Goal: Transaction & Acquisition: Purchase product/service

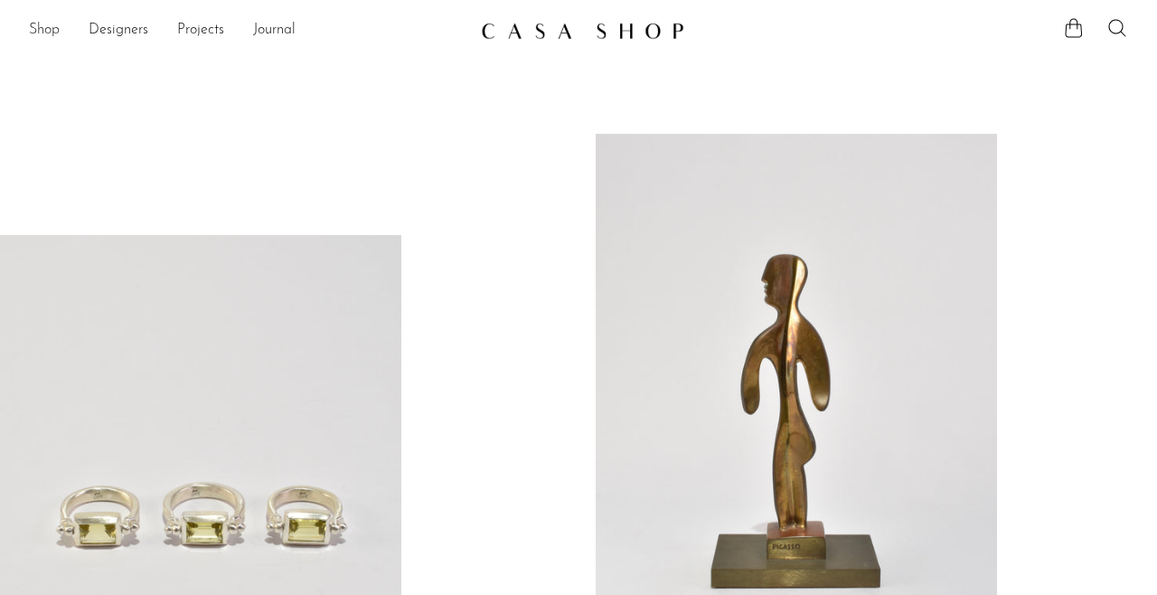
click at [50, 32] on link "Shop" at bounding box center [44, 31] width 31 height 24
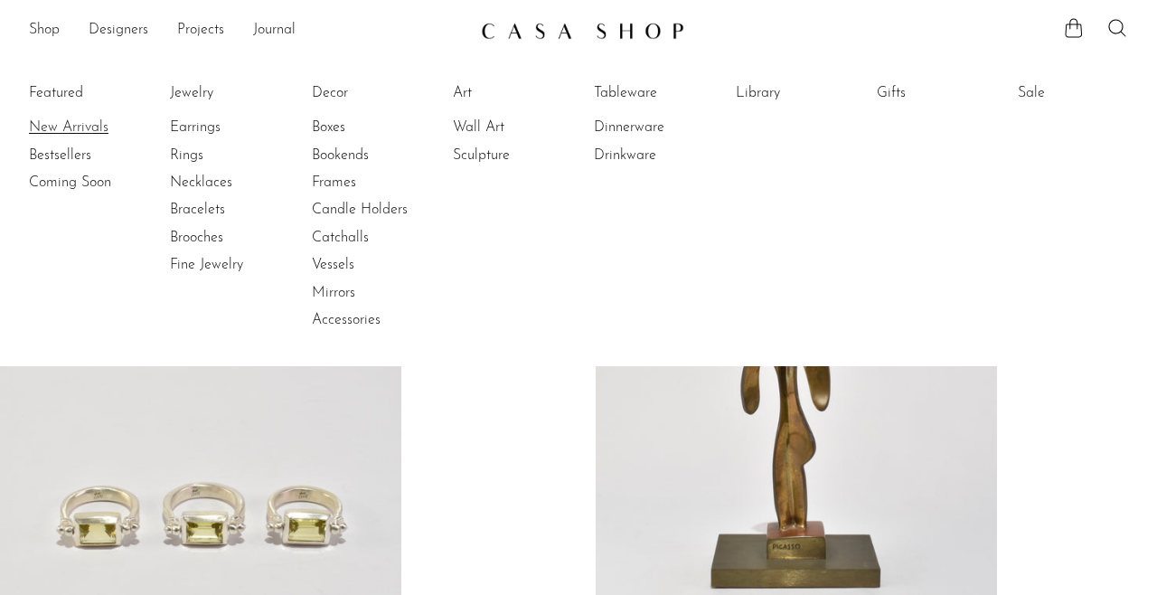
click at [67, 124] on link "New Arrivals" at bounding box center [97, 128] width 136 height 20
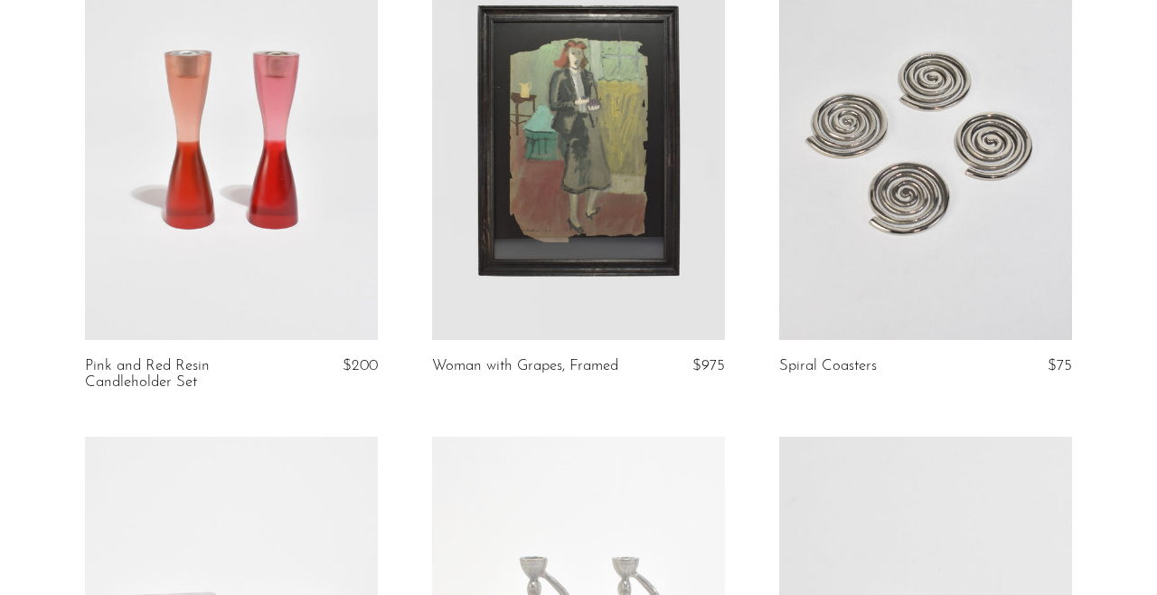
scroll to position [4431, 0]
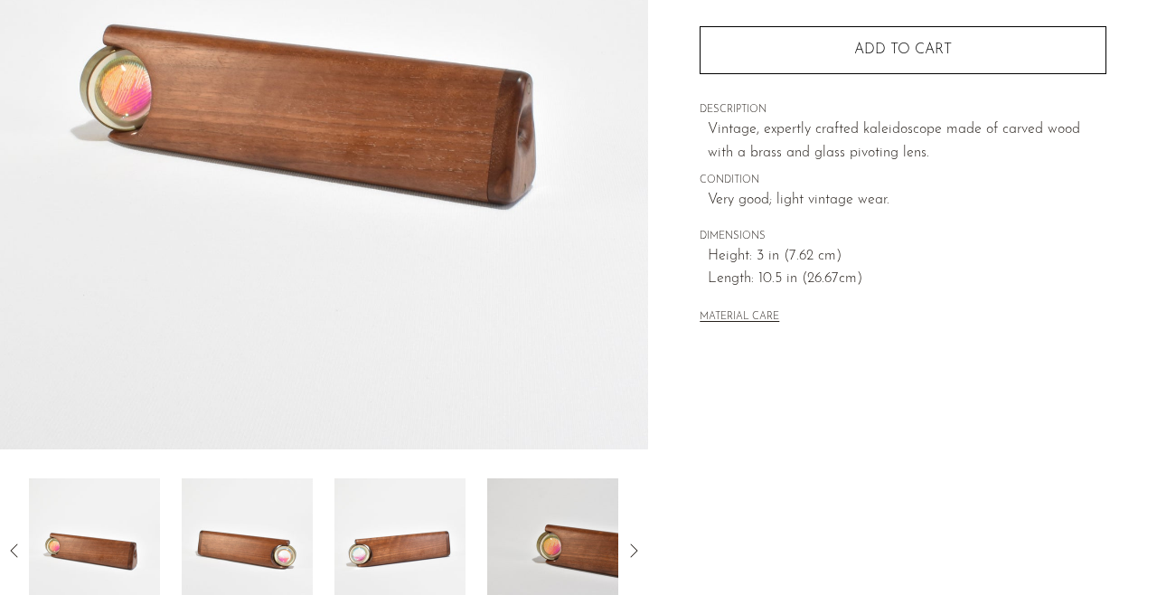
scroll to position [328, 0]
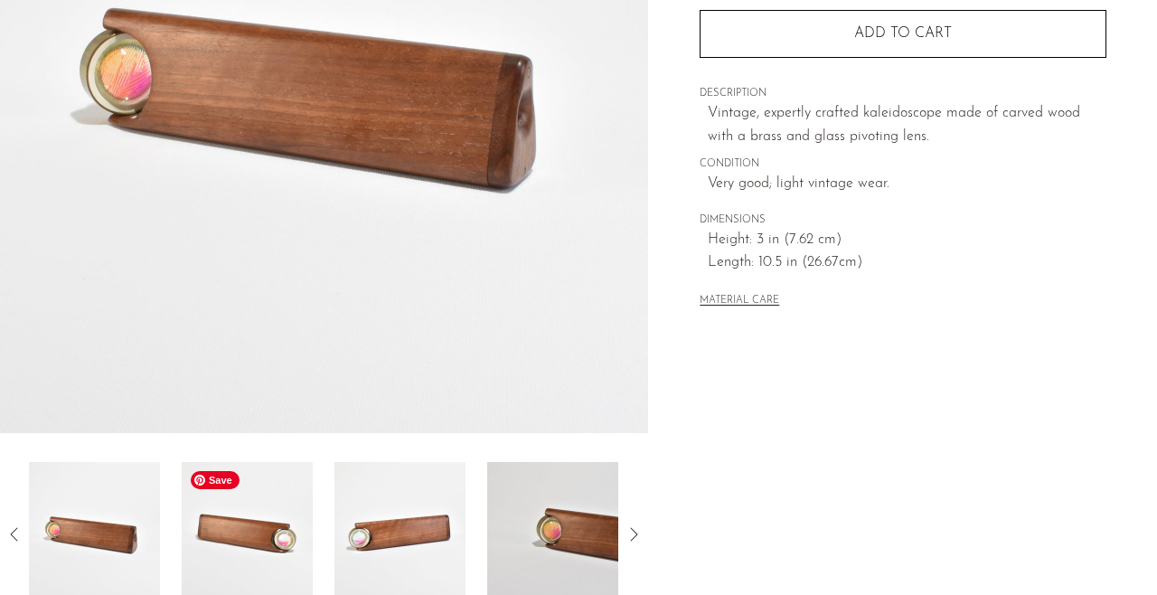
click at [224, 538] on img at bounding box center [247, 534] width 131 height 145
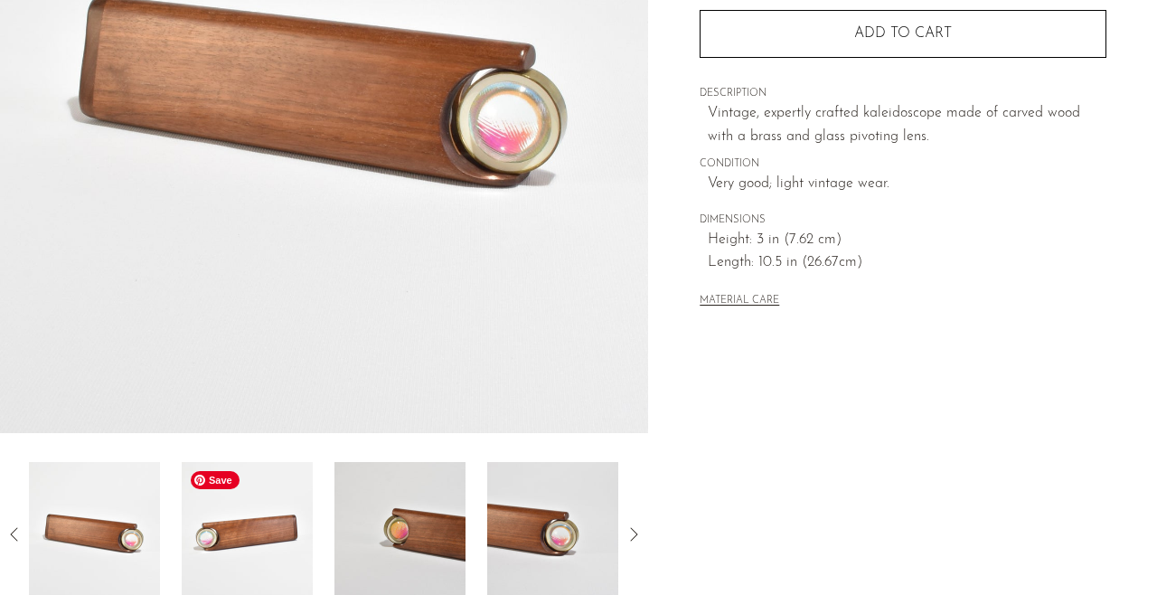
click at [297, 561] on img at bounding box center [247, 534] width 131 height 145
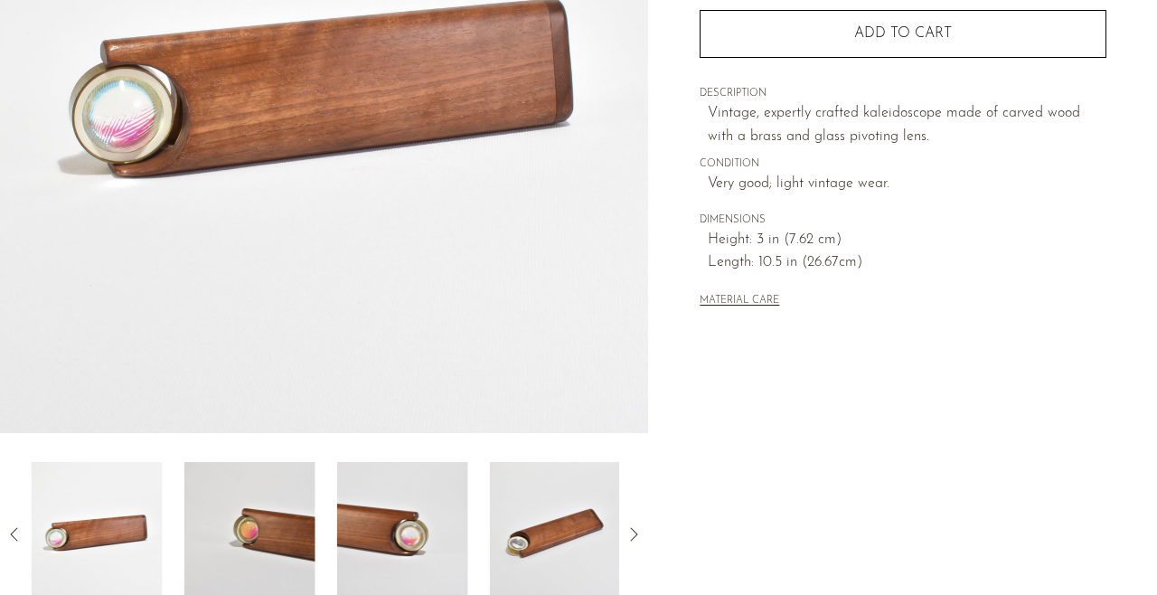
click at [325, 561] on div at bounding box center [324, 534] width 590 height 145
click at [391, 554] on img at bounding box center [400, 534] width 131 height 145
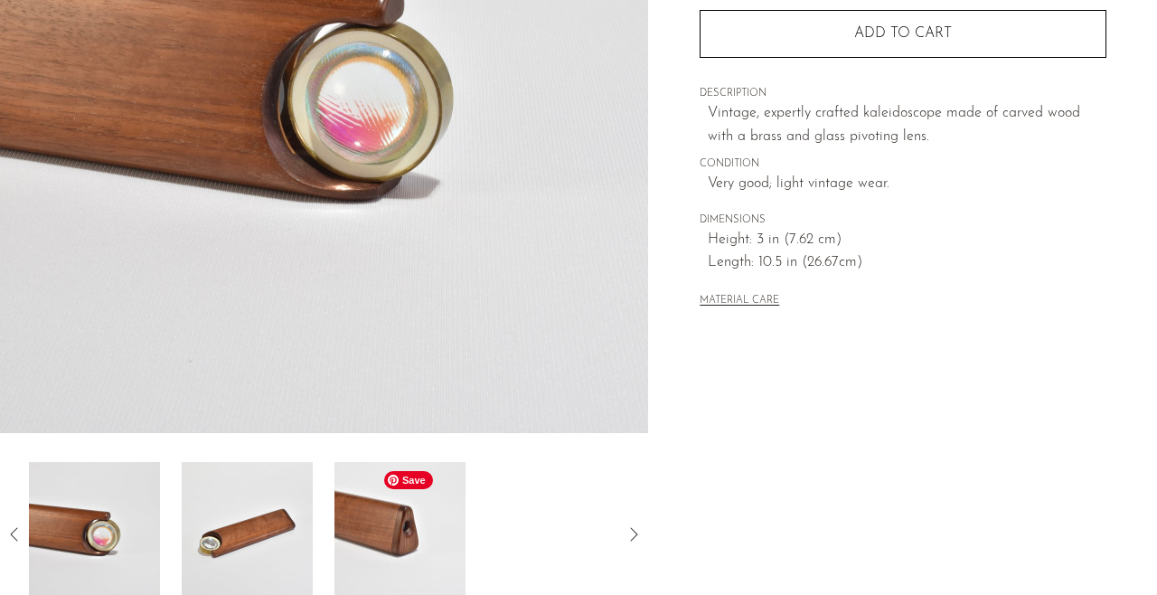
click at [403, 561] on img at bounding box center [400, 534] width 131 height 145
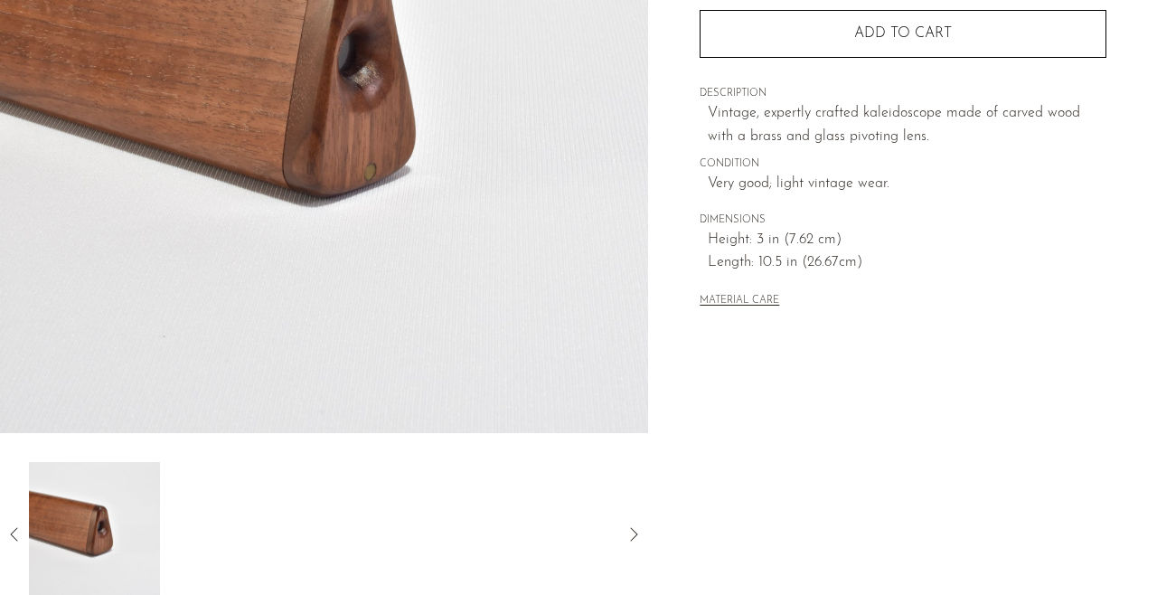
click at [406, 552] on div at bounding box center [324, 534] width 590 height 145
click at [10, 548] on div at bounding box center [324, 534] width 648 height 145
click at [14, 535] on icon at bounding box center [15, 534] width 22 height 22
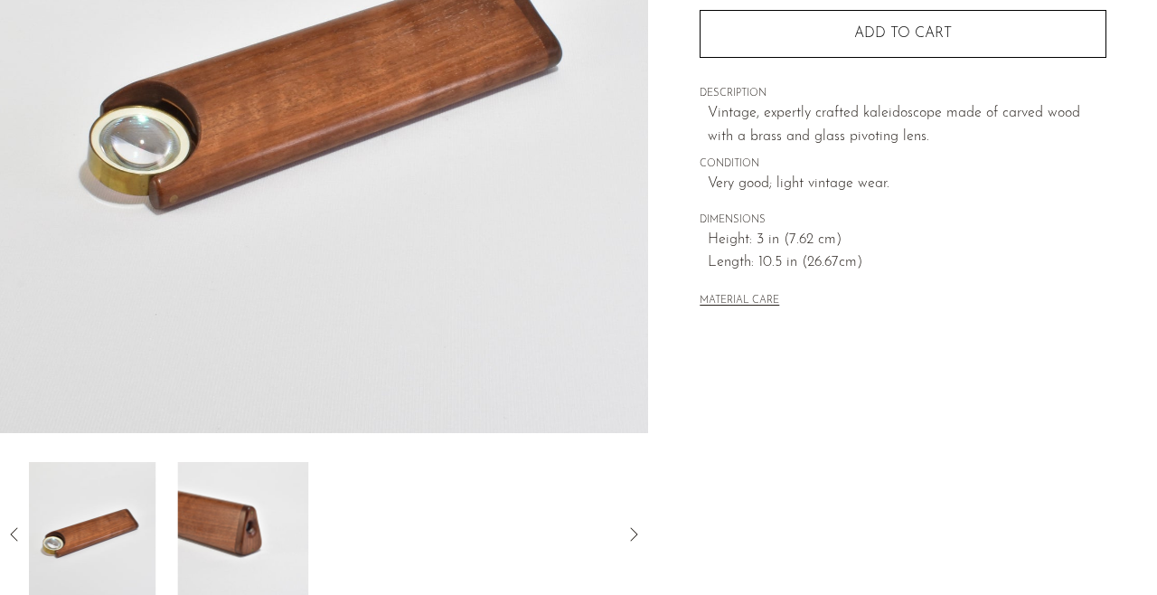
click at [14, 535] on icon at bounding box center [15, 534] width 22 height 22
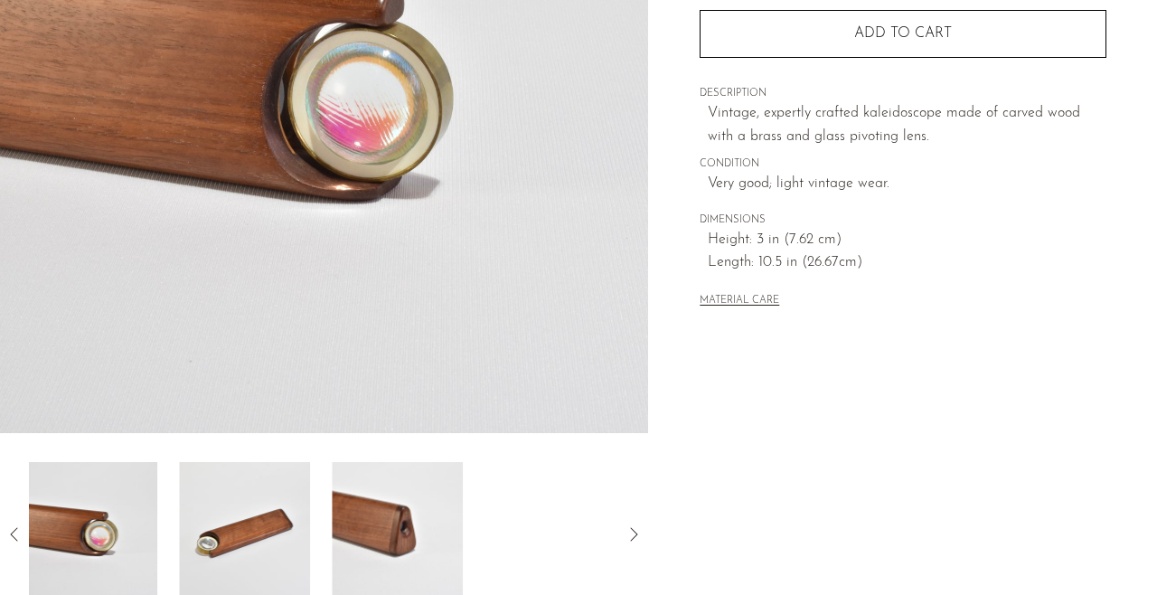
click at [14, 535] on icon at bounding box center [15, 534] width 22 height 22
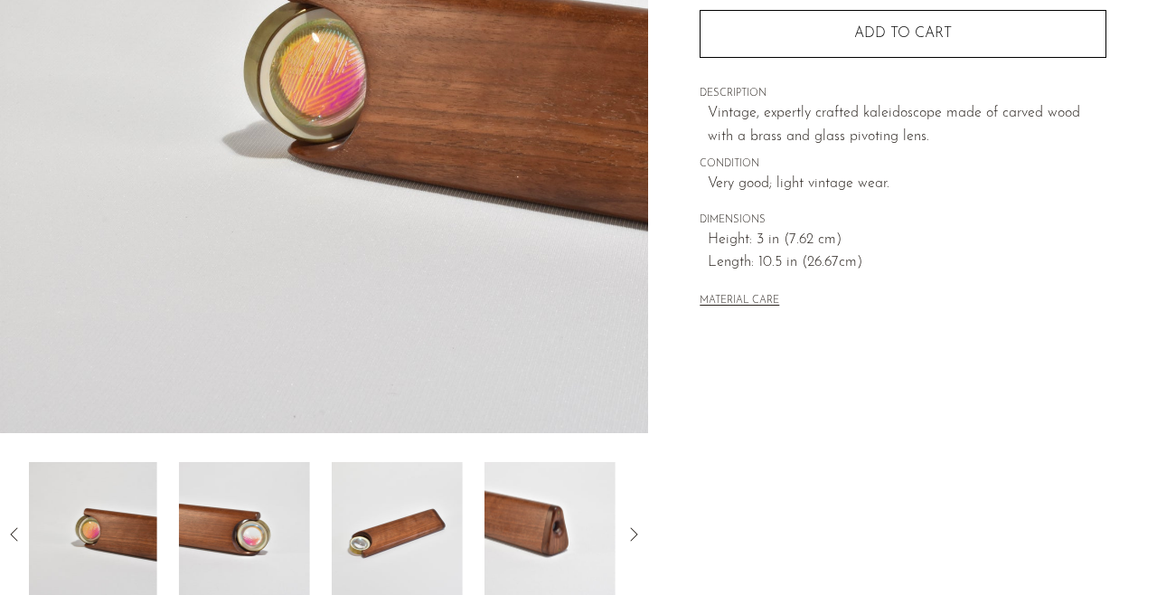
click at [14, 535] on icon at bounding box center [15, 534] width 22 height 22
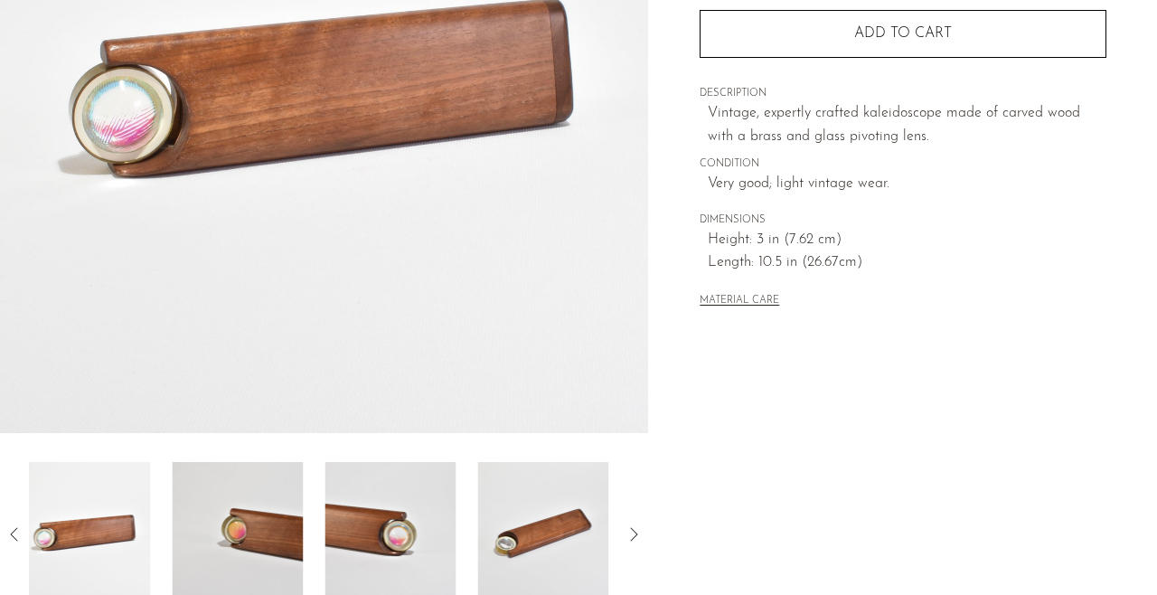
click at [14, 535] on icon at bounding box center [15, 534] width 22 height 22
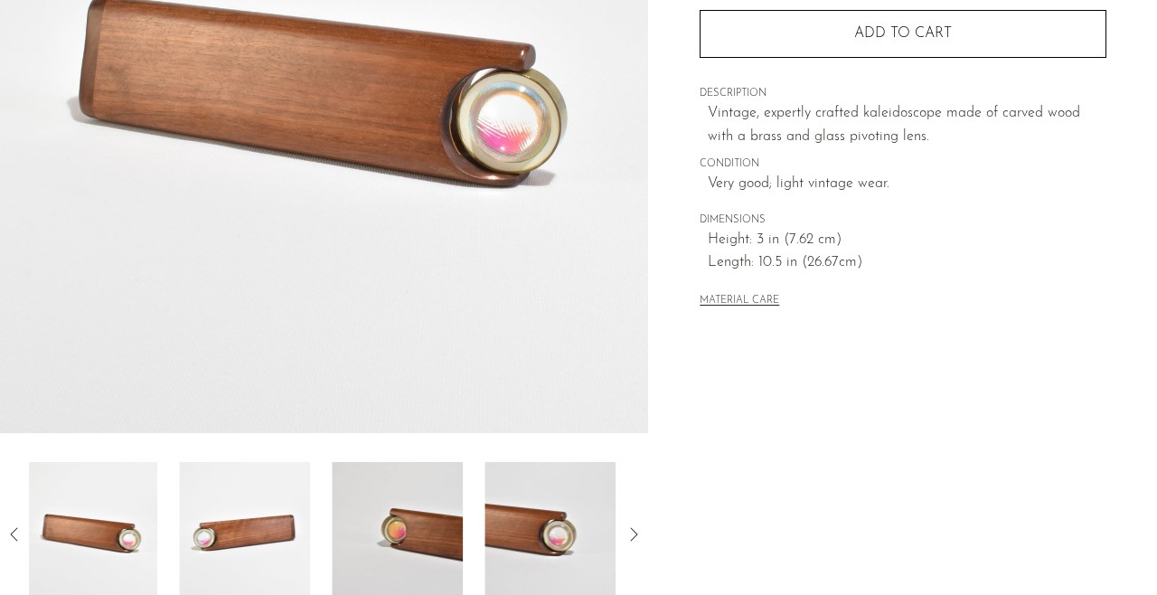
click at [14, 535] on icon at bounding box center [15, 534] width 22 height 22
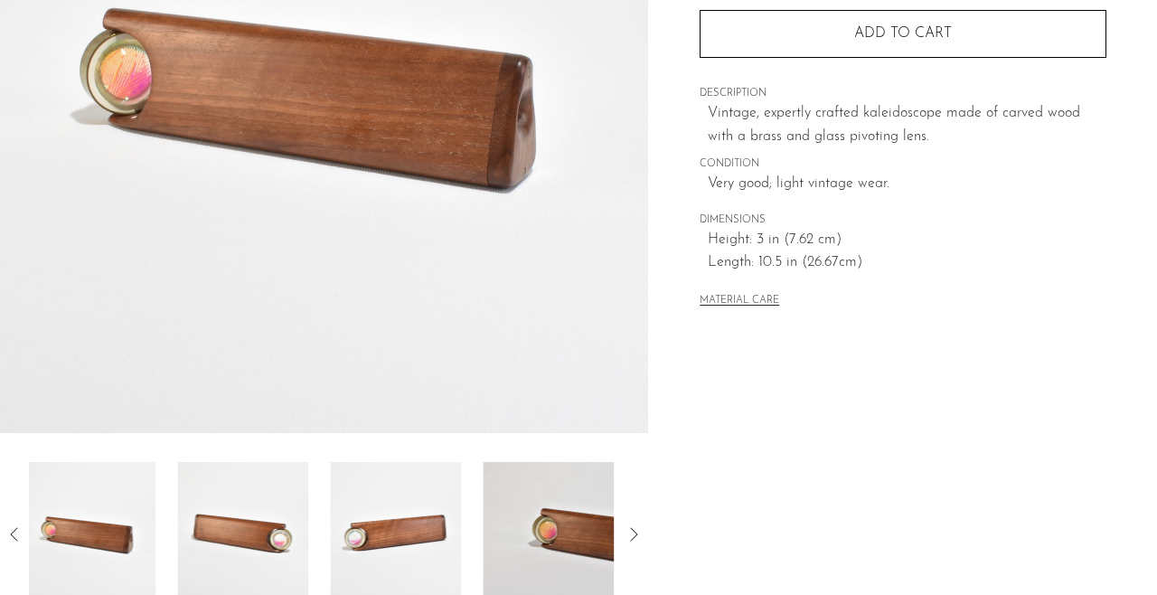
click at [14, 535] on icon at bounding box center [15, 534] width 22 height 22
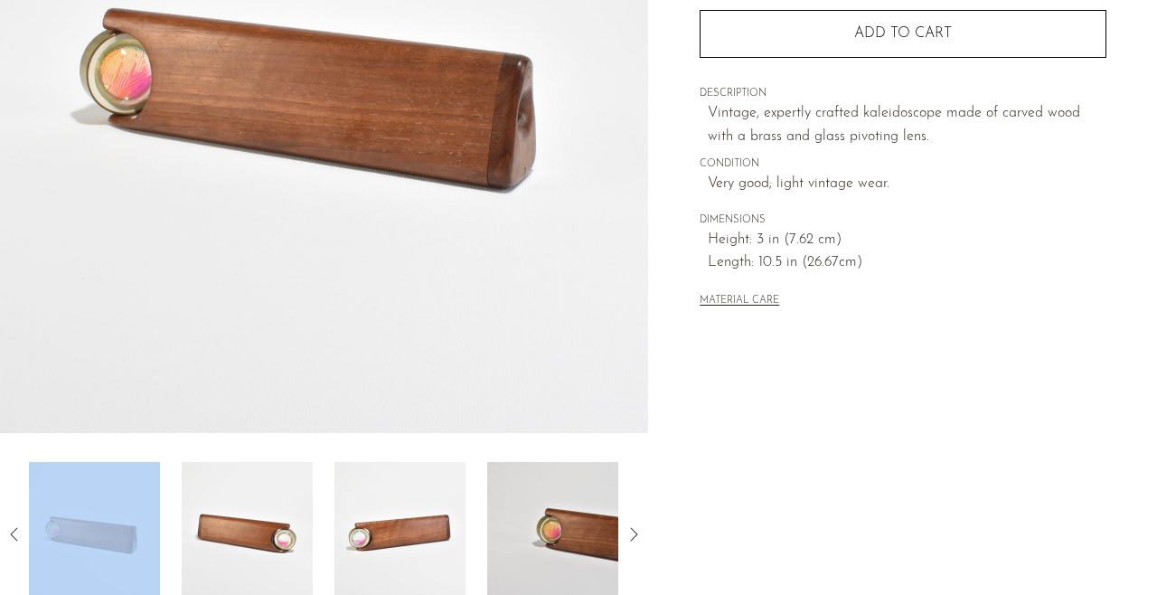
click at [14, 535] on icon at bounding box center [15, 534] width 22 height 22
click at [170, 527] on div at bounding box center [324, 534] width 590 height 145
